Goal: Task Accomplishment & Management: Use online tool/utility

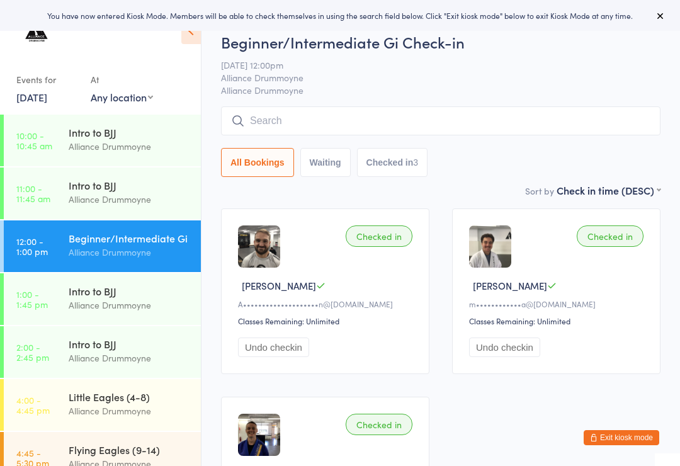
click at [666, 13] on button at bounding box center [660, 15] width 15 height 15
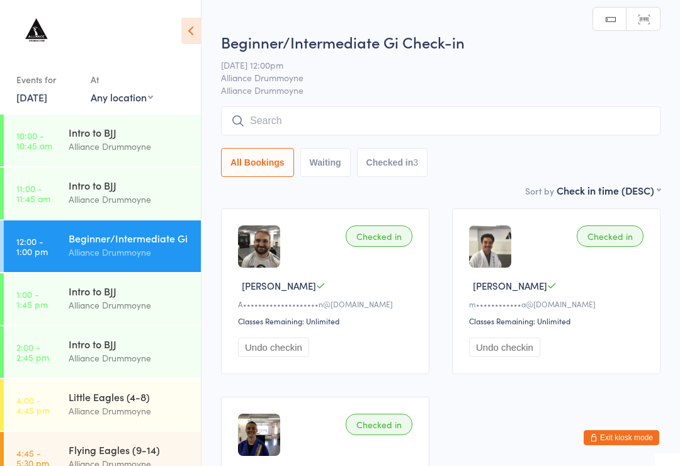
click at [624, 434] on button "Exit kiosk mode" at bounding box center [622, 437] width 76 height 15
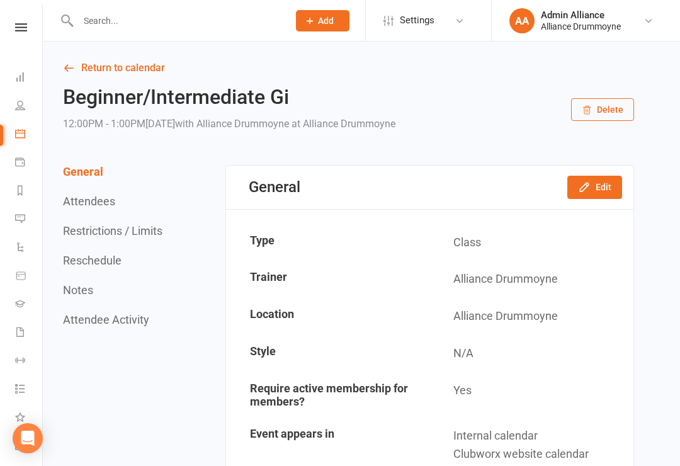
click at [30, 76] on link "Dashboard" at bounding box center [29, 78] width 28 height 28
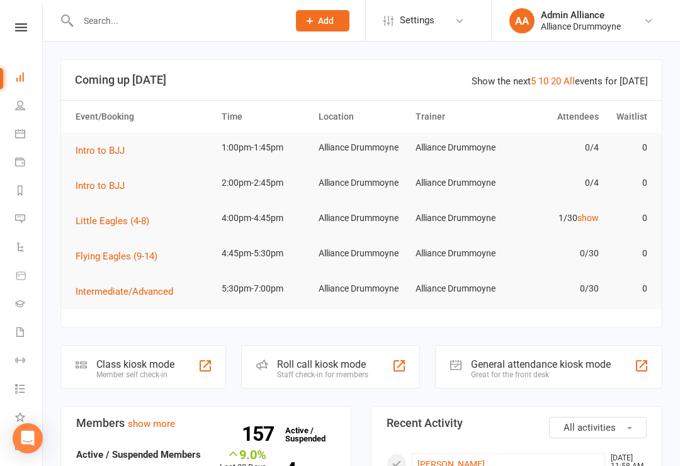
click at [184, 361] on div "Class kiosk mode Member self check-in" at bounding box center [143, 366] width 166 height 43
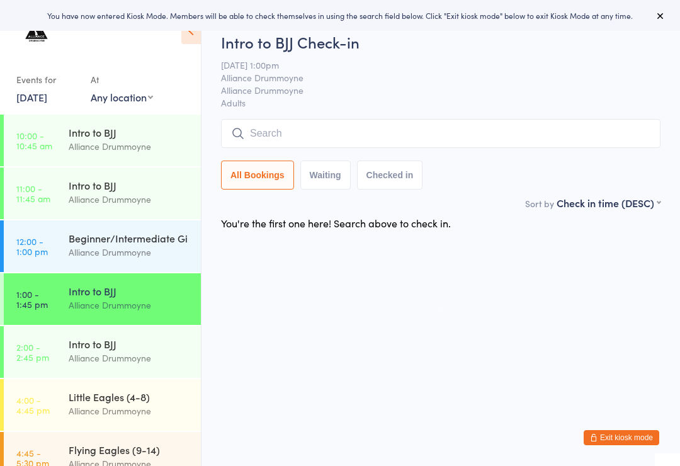
click at [190, 51] on div "Events for [DATE] [DATE] [DATE] Sun Mon Tue Wed Thu Fri Sat 31 27 28 29 30 31 0…" at bounding box center [100, 59] width 201 height 119
click at [198, 40] on icon at bounding box center [191, 31] width 20 height 26
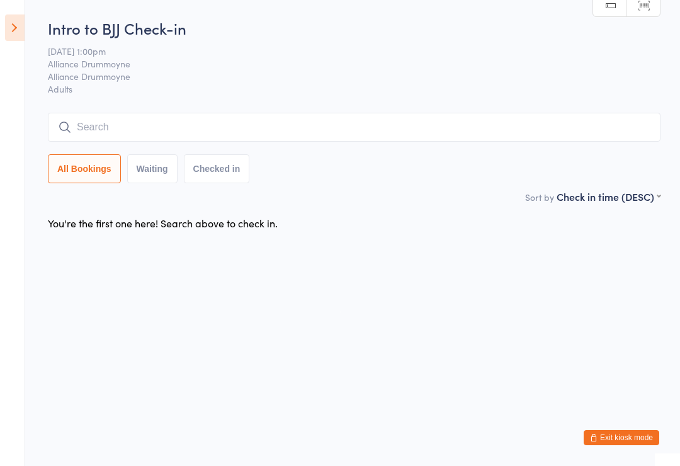
click at [649, 433] on button "Exit kiosk mode" at bounding box center [622, 437] width 76 height 15
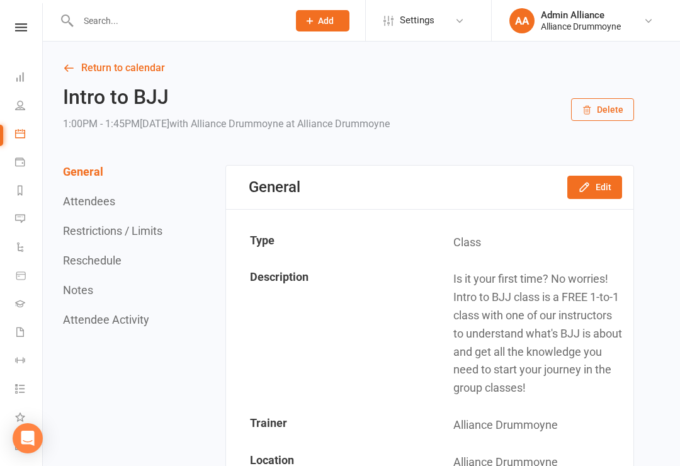
click at [16, 93] on link "People" at bounding box center [29, 107] width 28 height 28
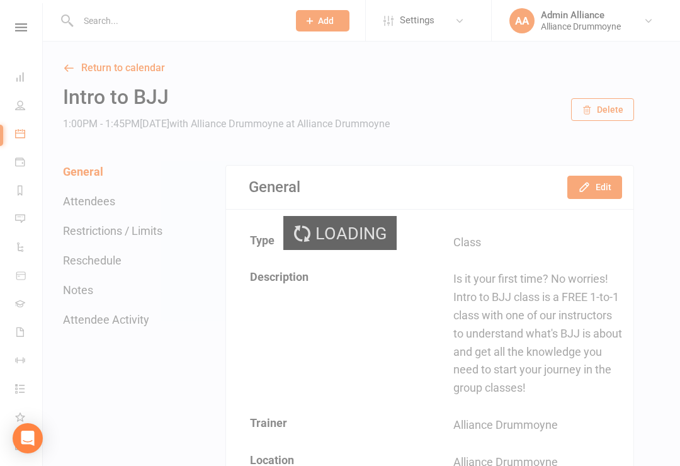
select select "100"
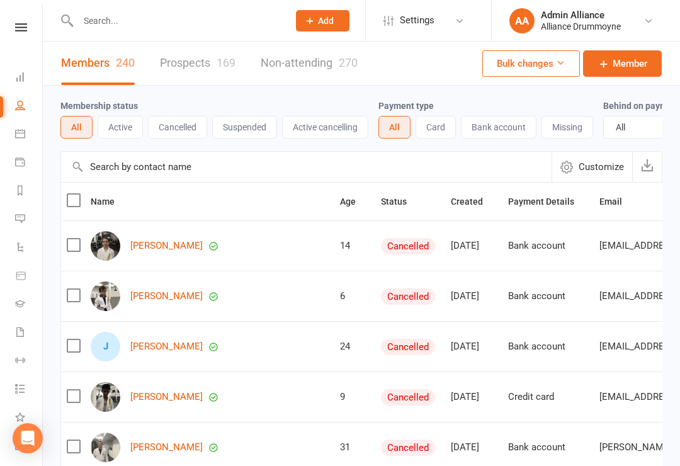
click at [22, 79] on icon at bounding box center [20, 77] width 10 height 10
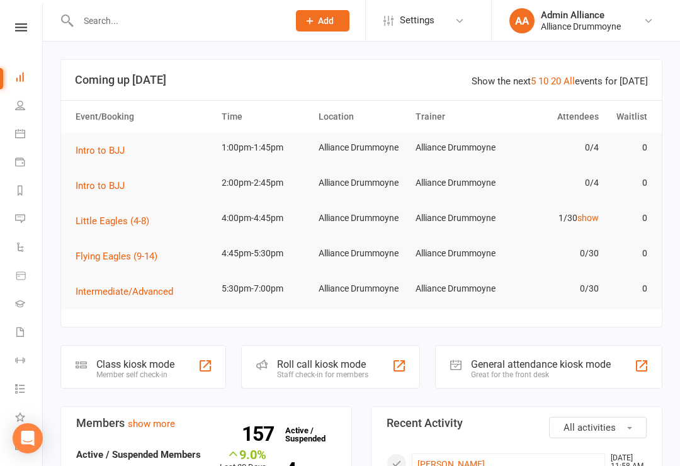
click at [317, 368] on div "Roll call kiosk mode" at bounding box center [322, 364] width 91 height 12
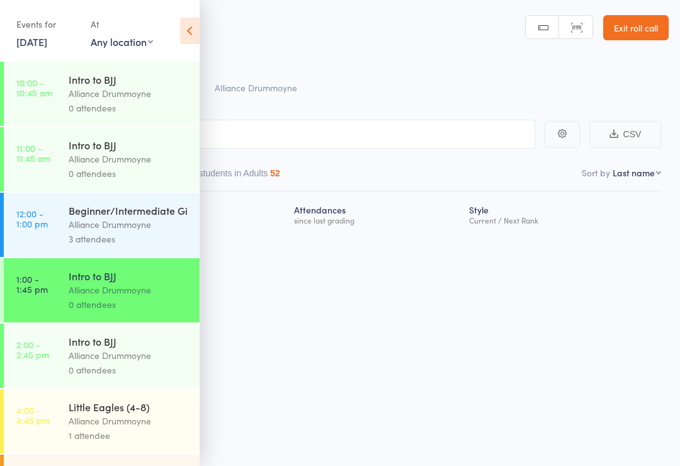
click at [121, 231] on div "Alliance Drummoyne" at bounding box center [129, 224] width 120 height 14
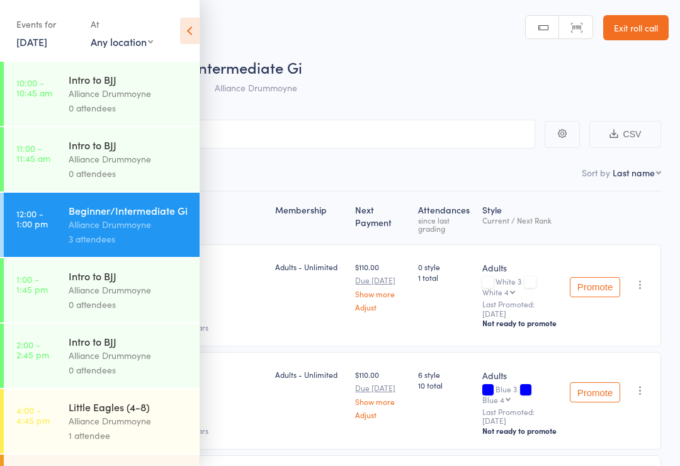
click at [209, 33] on header "Roll Call for Beginner/Intermediate Gi 13 Aug 12:00 Alliance Drummoyne Alliance…" at bounding box center [340, 50] width 680 height 101
click at [190, 34] on icon at bounding box center [190, 31] width 20 height 26
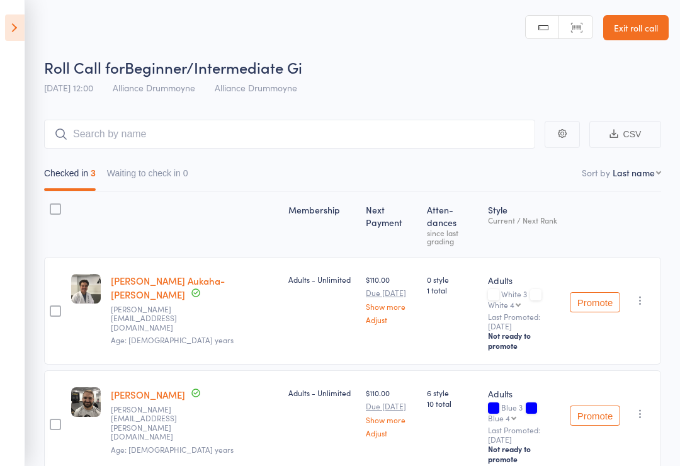
click at [649, 30] on link "Exit roll call" at bounding box center [635, 27] width 65 height 25
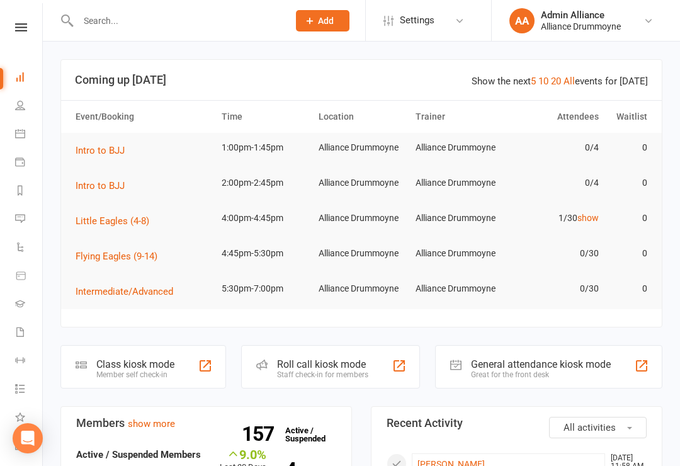
click at [158, 372] on div "Member self check-in" at bounding box center [135, 374] width 78 height 9
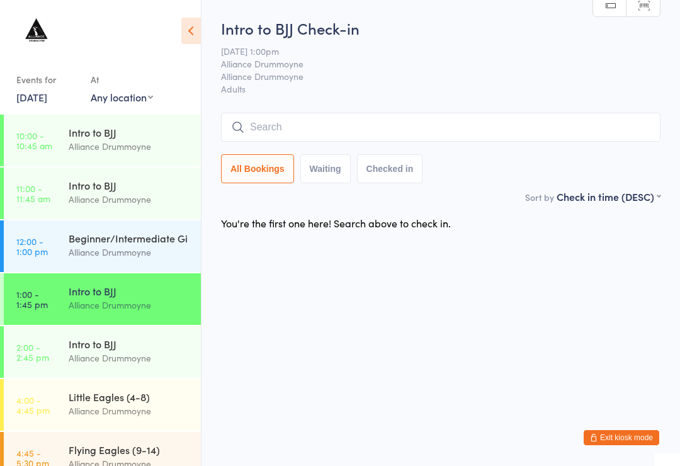
click at [134, 402] on div "Little Eagles (4-8)" at bounding box center [130, 397] width 122 height 14
